Goal: Task Accomplishment & Management: Manage account settings

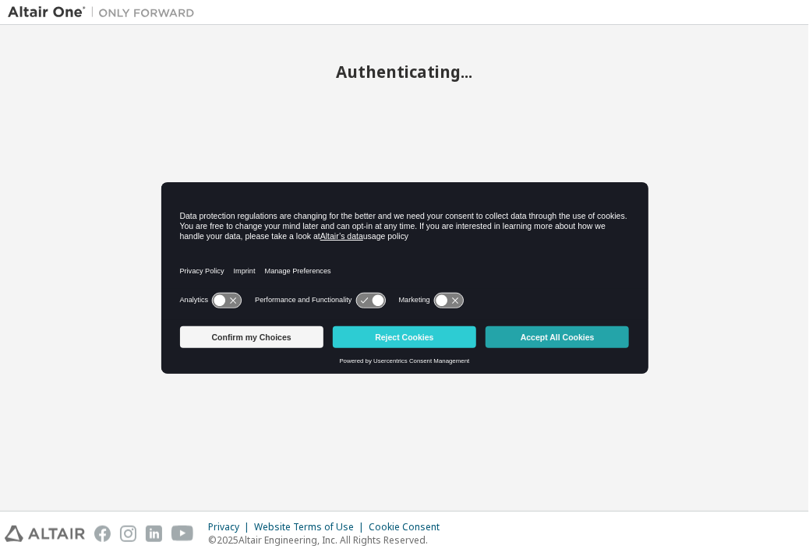
click at [553, 344] on button "Accept All Cookies" at bounding box center [557, 338] width 143 height 22
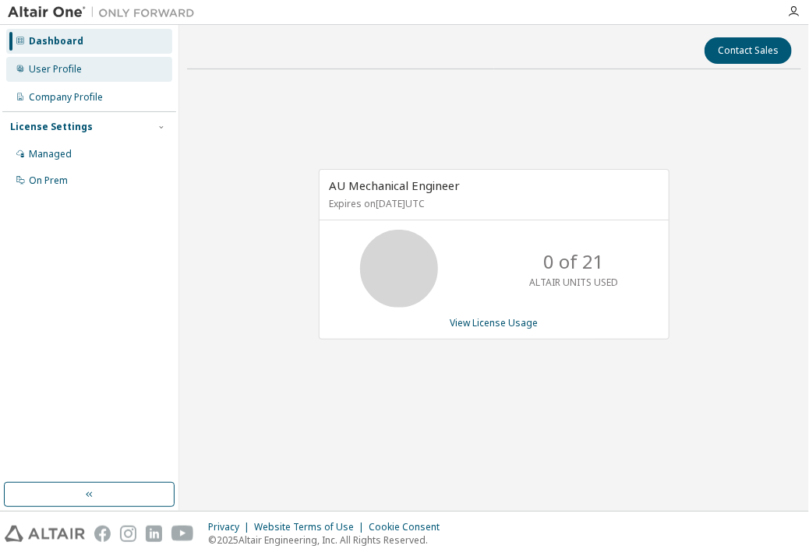
click at [76, 73] on div "User Profile" at bounding box center [55, 69] width 53 height 12
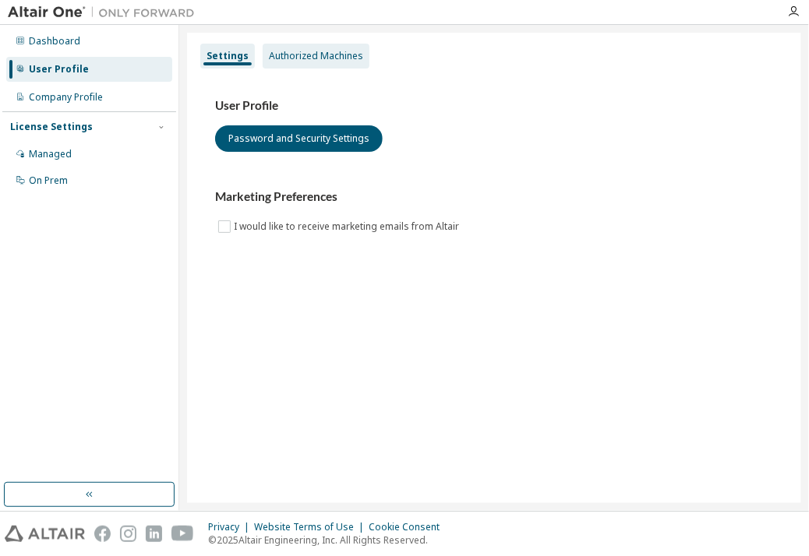
click at [313, 54] on div "Authorized Machines" at bounding box center [316, 56] width 94 height 12
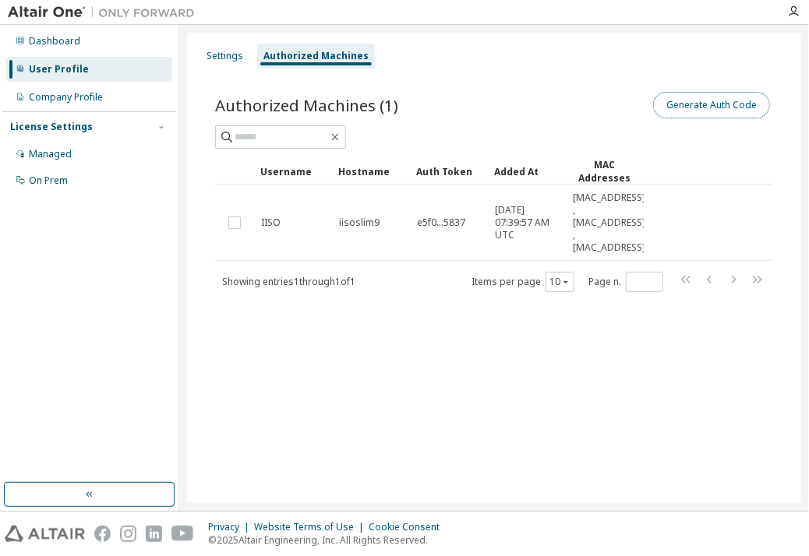
click at [689, 106] on button "Generate Auth Code" at bounding box center [711, 105] width 117 height 26
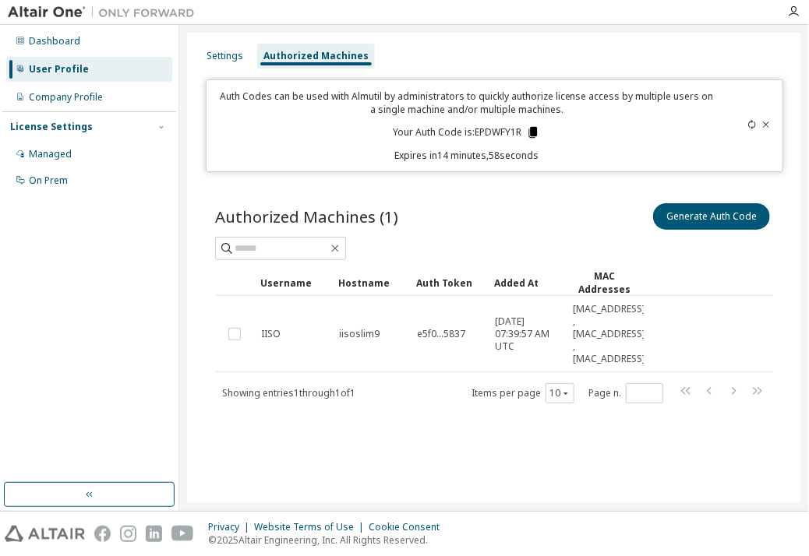
click at [528, 132] on icon at bounding box center [533, 132] width 14 height 14
click at [496, 196] on div "Authorized Machines (1) Generate Auth Code Clear Load Save Save As Field Operat…" at bounding box center [493, 313] width 595 height 263
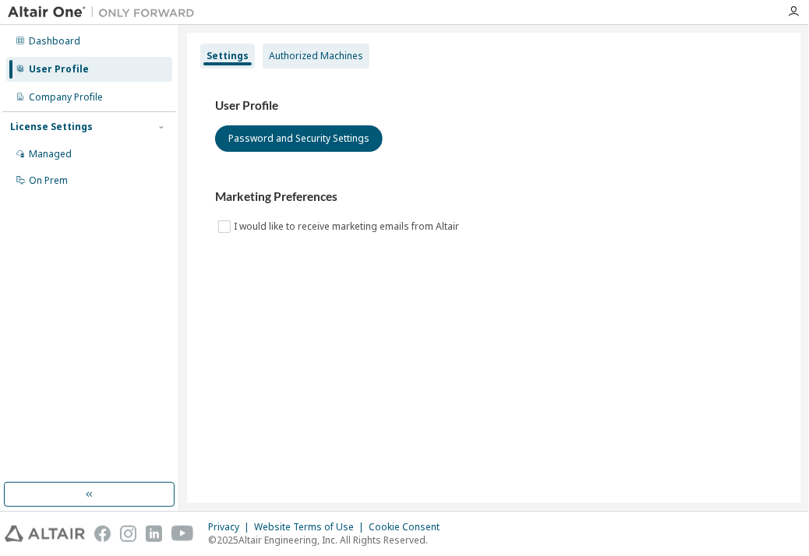
click at [316, 53] on div "Authorized Machines" at bounding box center [316, 56] width 94 height 12
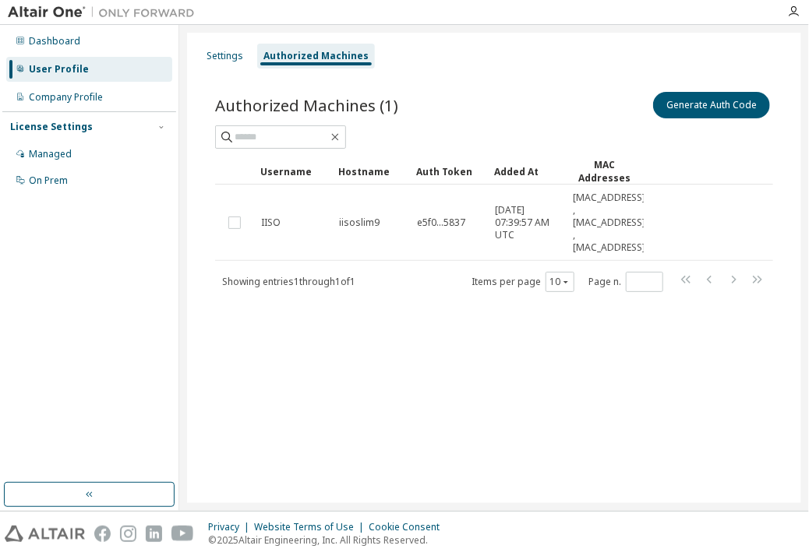
click at [483, 71] on div "Authorized Machines (1) Generate Auth Code Clear Load Save Save As Field Operat…" at bounding box center [493, 201] width 595 height 263
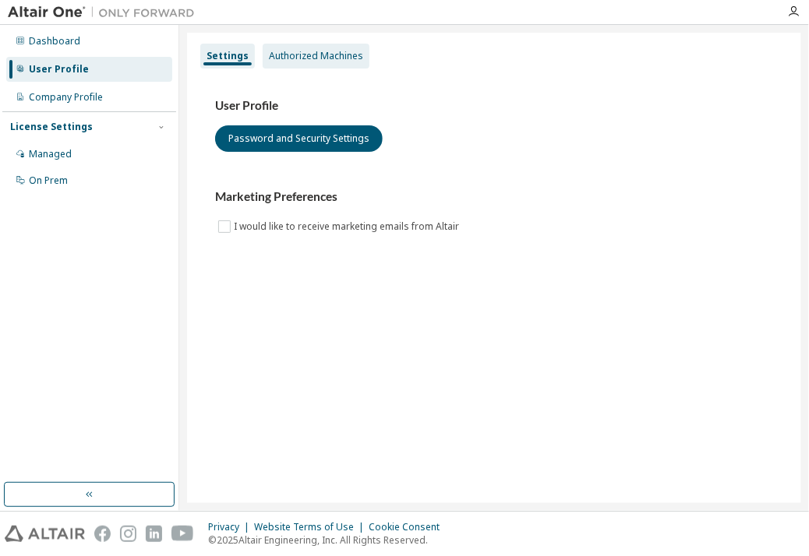
click at [275, 59] on div "Authorized Machines" at bounding box center [316, 56] width 107 height 25
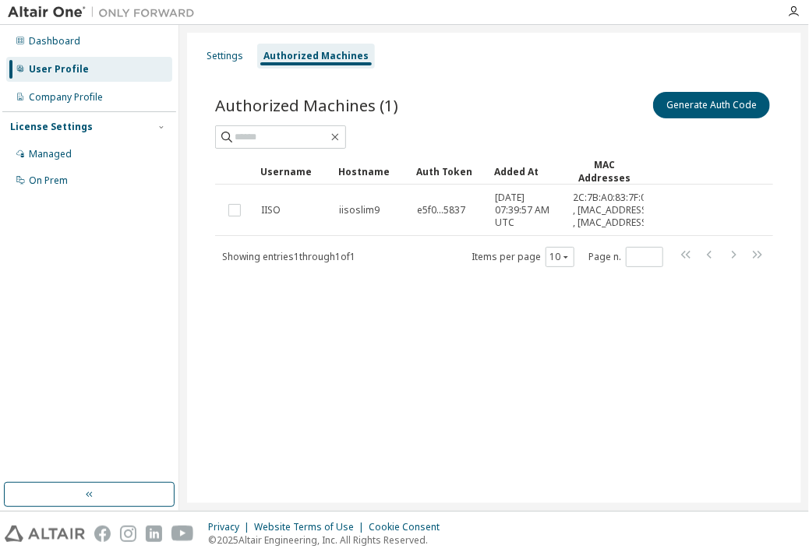
click at [555, 119] on div "Generate Auth Code" at bounding box center [633, 105] width 279 height 33
drag, startPoint x: 104, startPoint y: 337, endPoint x: 94, endPoint y: 313, distance: 26.9
click at [104, 337] on div "Dashboard User Profile Company Profile License Settings Managed On Prem" at bounding box center [89, 254] width 174 height 454
drag, startPoint x: 218, startPoint y: 37, endPoint x: 227, endPoint y: 46, distance: 12.1
click at [226, 44] on div "Settings Authorized Machines Authorized Machines (1) Generate Auth Code Clear L…" at bounding box center [494, 268] width 614 height 471
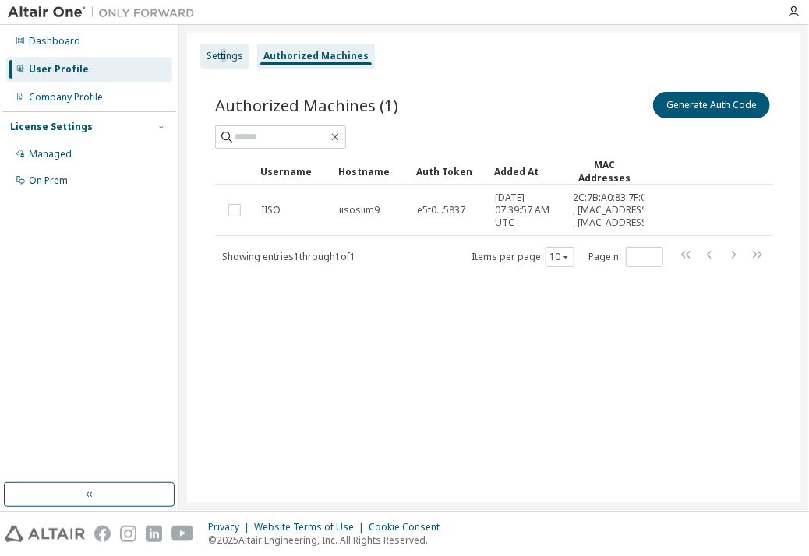
click at [227, 48] on div "Settings" at bounding box center [224, 56] width 49 height 25
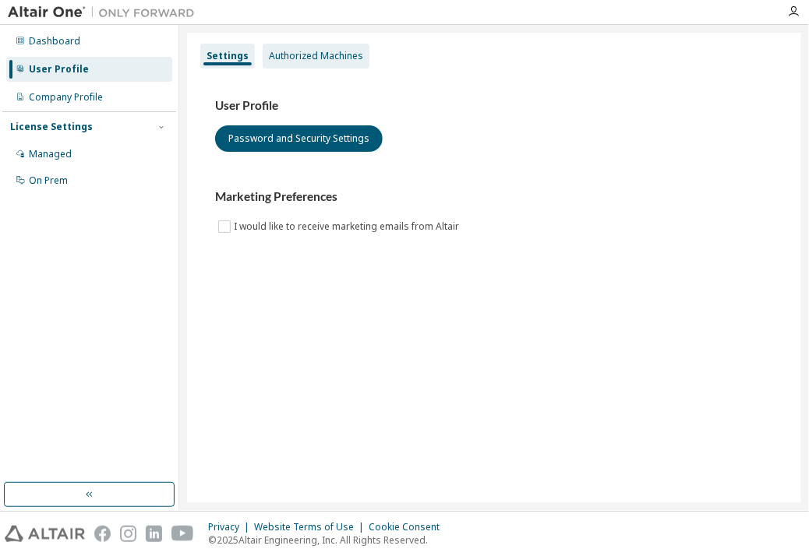
click at [321, 51] on div "Authorized Machines" at bounding box center [316, 56] width 94 height 12
drag, startPoint x: 238, startPoint y: 41, endPoint x: 262, endPoint y: 46, distance: 23.8
click at [253, 45] on div "Settings Authorized Machines" at bounding box center [493, 56] width 595 height 28
click at [263, 46] on div "Authorized Machines" at bounding box center [316, 56] width 107 height 25
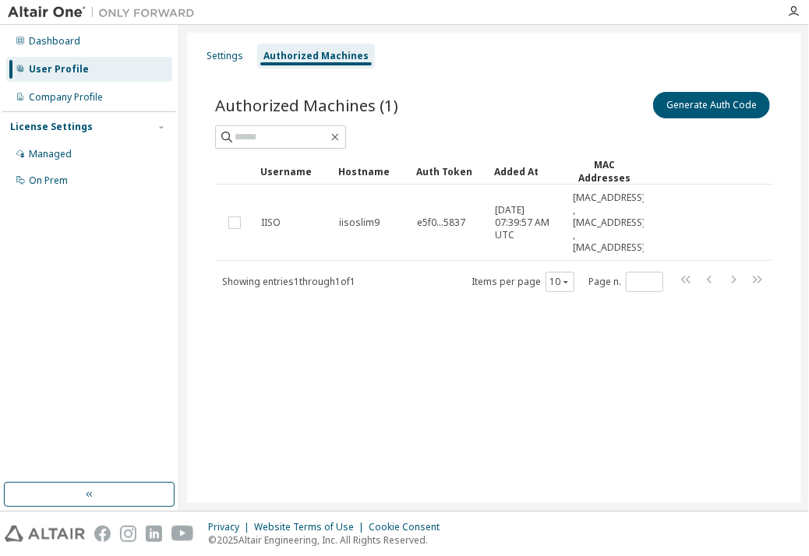
click at [480, 71] on div "Authorized Machines (1) Generate Auth Code Clear Load Save Save As Field Operat…" at bounding box center [493, 201] width 595 height 263
click at [220, 387] on div "Settings Authorized Machines Authorized Machines (1) Generate Auth Code Clear L…" at bounding box center [494, 268] width 614 height 471
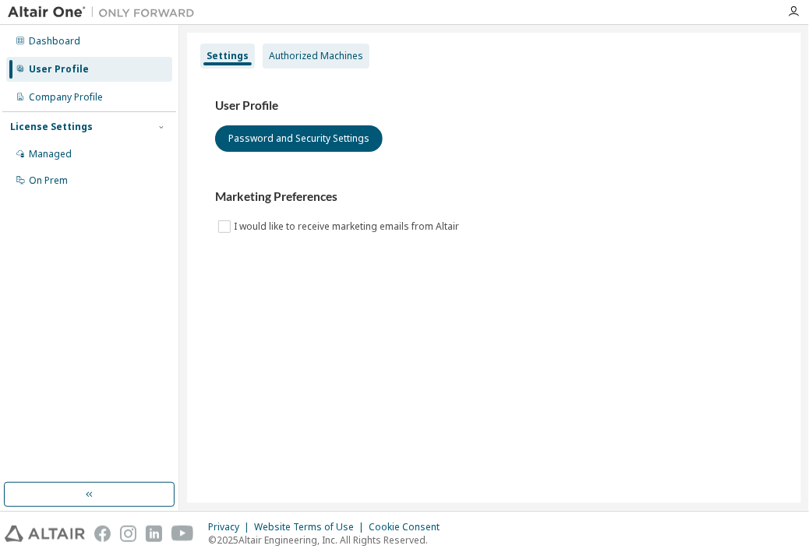
click at [329, 51] on div "Authorized Machines" at bounding box center [316, 56] width 94 height 12
